Goal: Check status

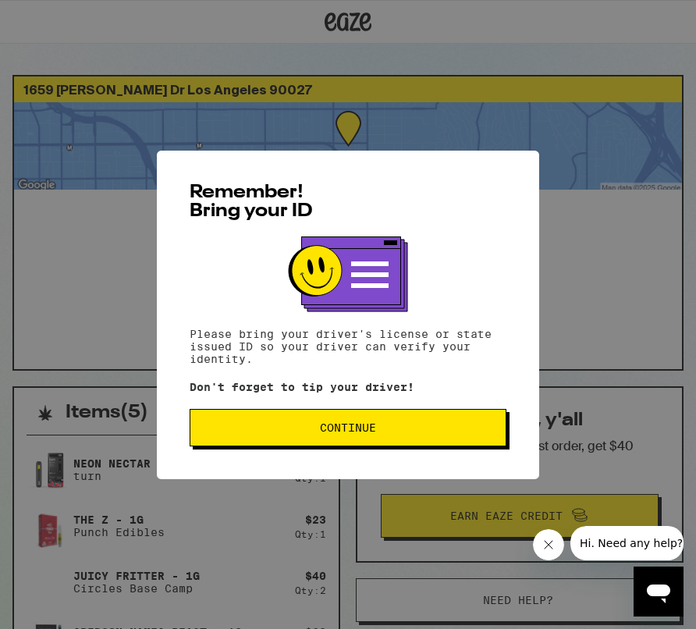
click at [325, 437] on button "Continue" at bounding box center [348, 427] width 317 height 37
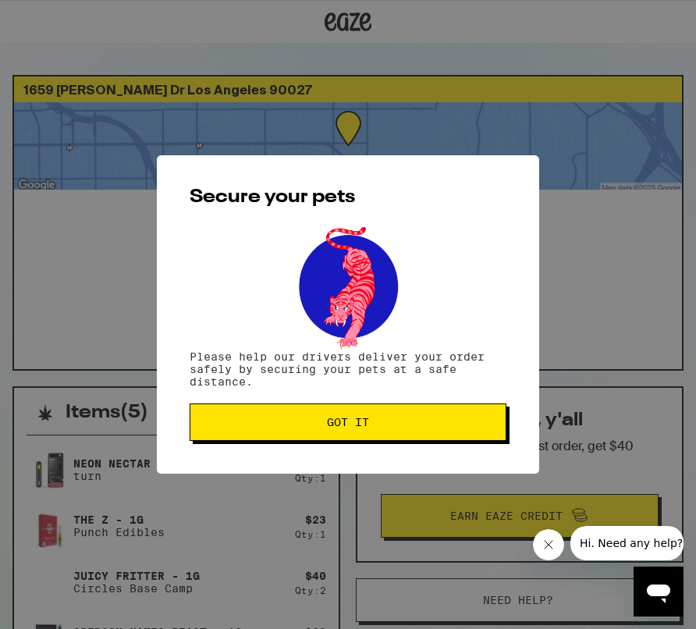
click at [325, 437] on button "Got it" at bounding box center [348, 421] width 317 height 37
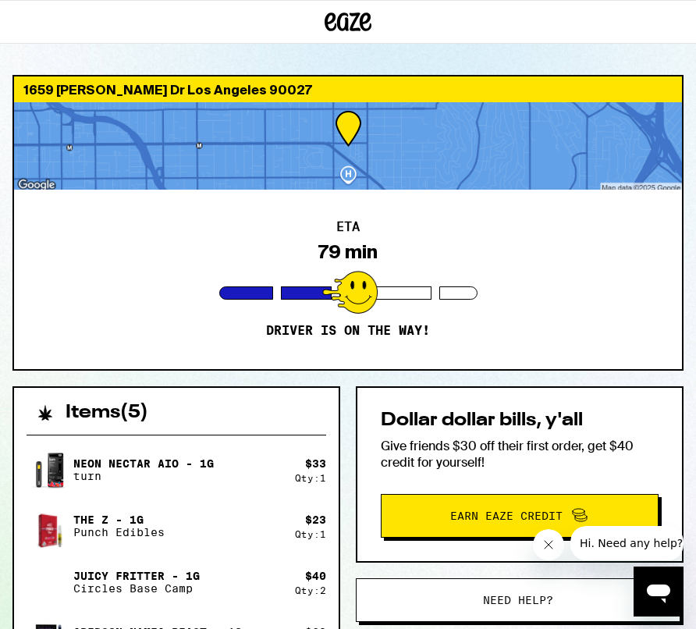
click at [348, 385] on div "1659 [PERSON_NAME] Dr Los Angeles 90027 ETA 79 min Driver is on the way! Items …" at bounding box center [348, 485] width 696 height 821
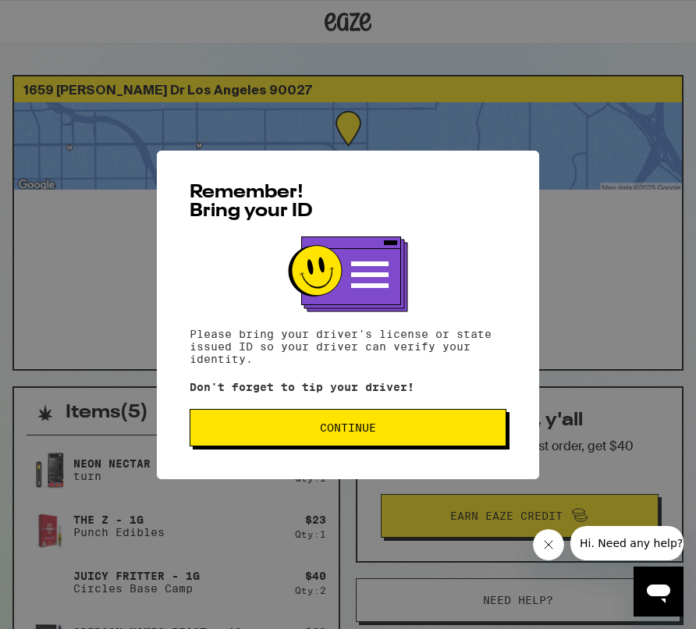
click at [354, 427] on span "Continue" at bounding box center [348, 427] width 56 height 11
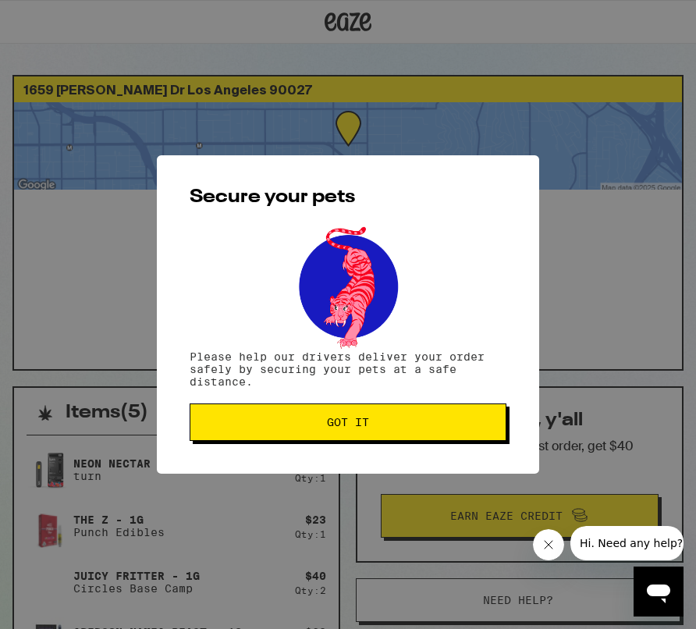
click at [354, 427] on span "Got it" at bounding box center [348, 422] width 42 height 11
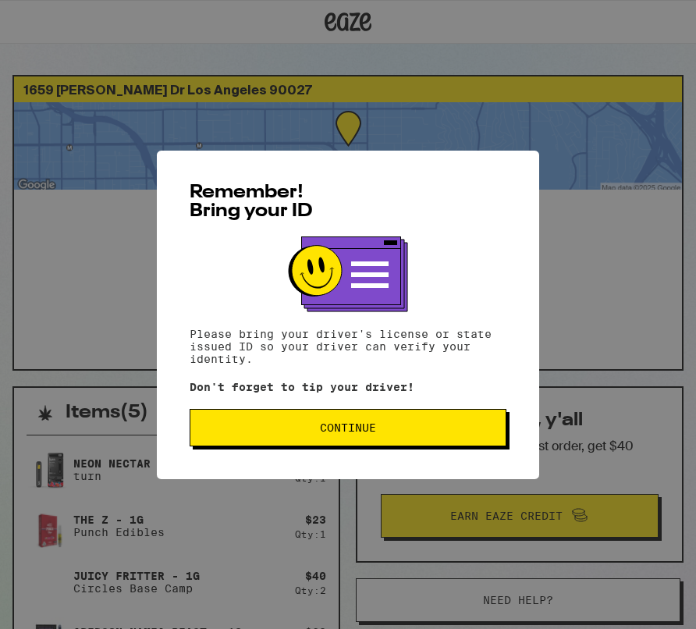
click at [405, 431] on span "Continue" at bounding box center [348, 427] width 290 height 11
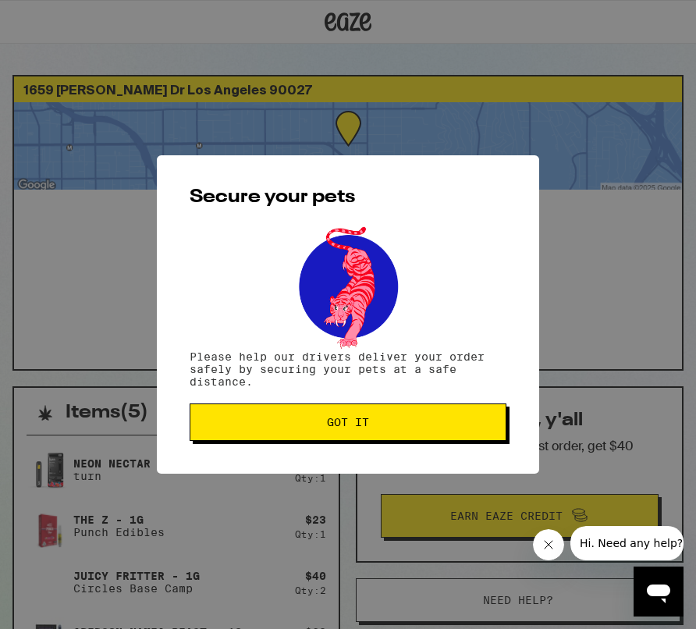
click at [342, 421] on span "Got it" at bounding box center [348, 422] width 42 height 11
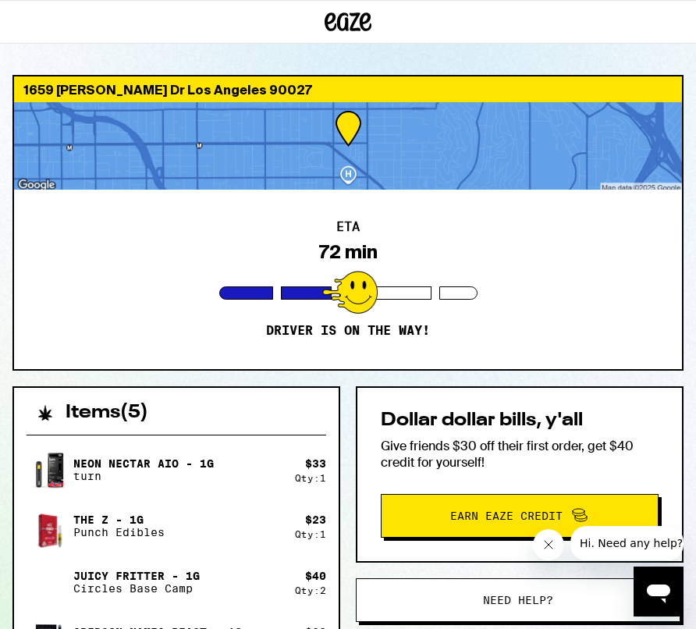
click at [339, 438] on div "Items ( 5 ) Neon Nectar AIO - 1g turn $ 33 Qty: 1 The Z - 1g Punch Edibles $ 23…" at bounding box center [176, 610] width 328 height 448
